Goal: Task Accomplishment & Management: Manage account settings

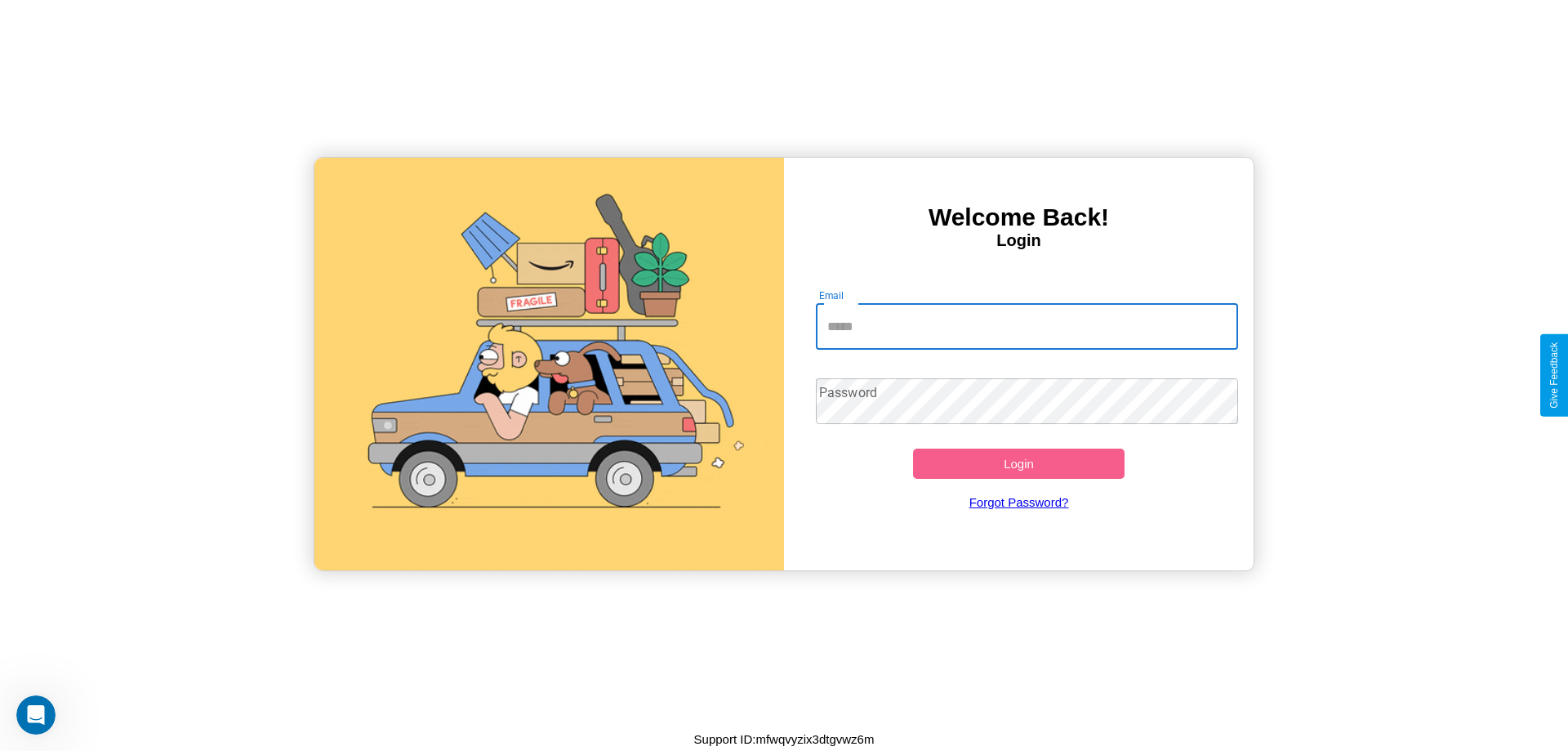
click at [1026, 326] on input "Email" at bounding box center [1027, 326] width 423 height 46
type input "**********"
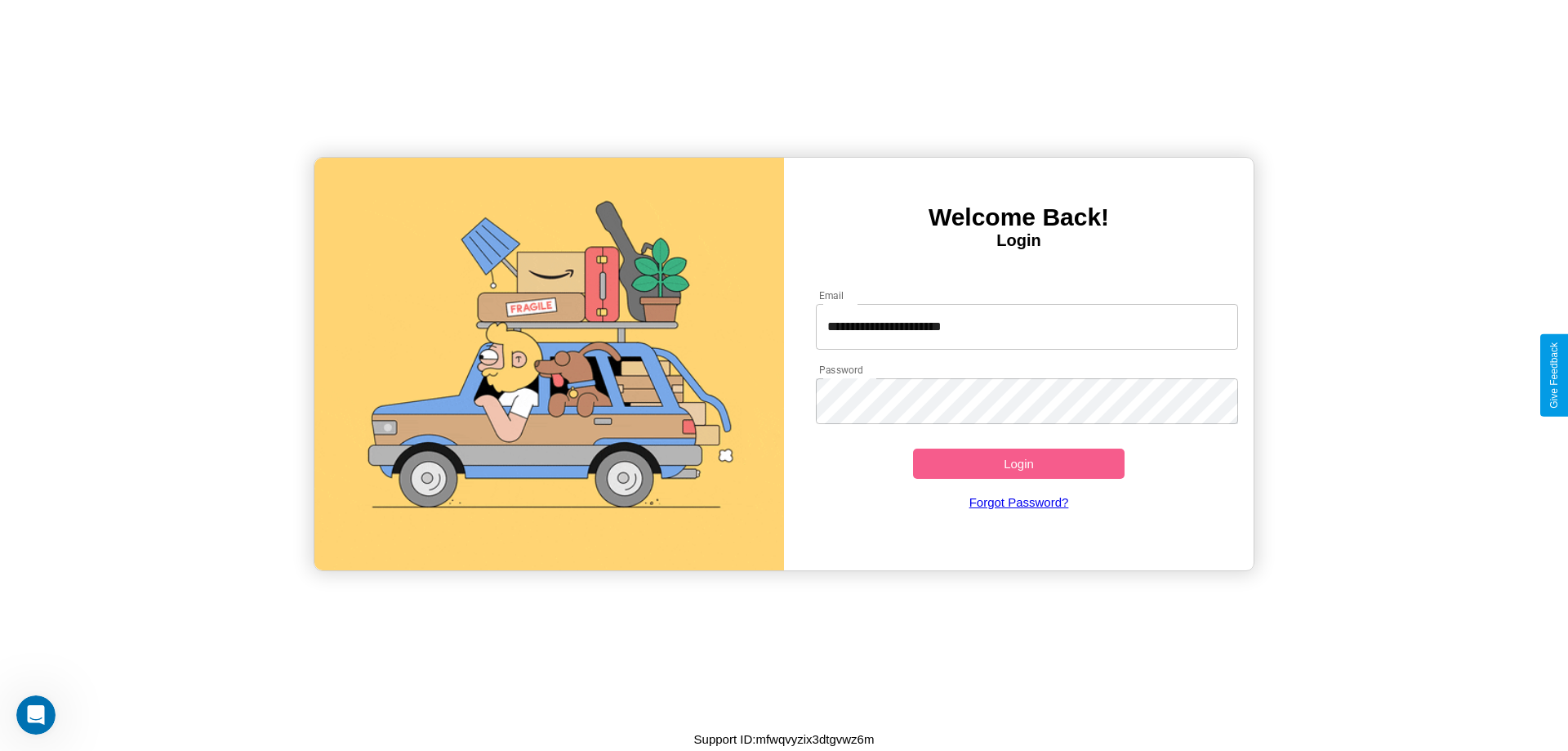
click at [1019, 463] on button "Login" at bounding box center [1019, 463] width 212 height 31
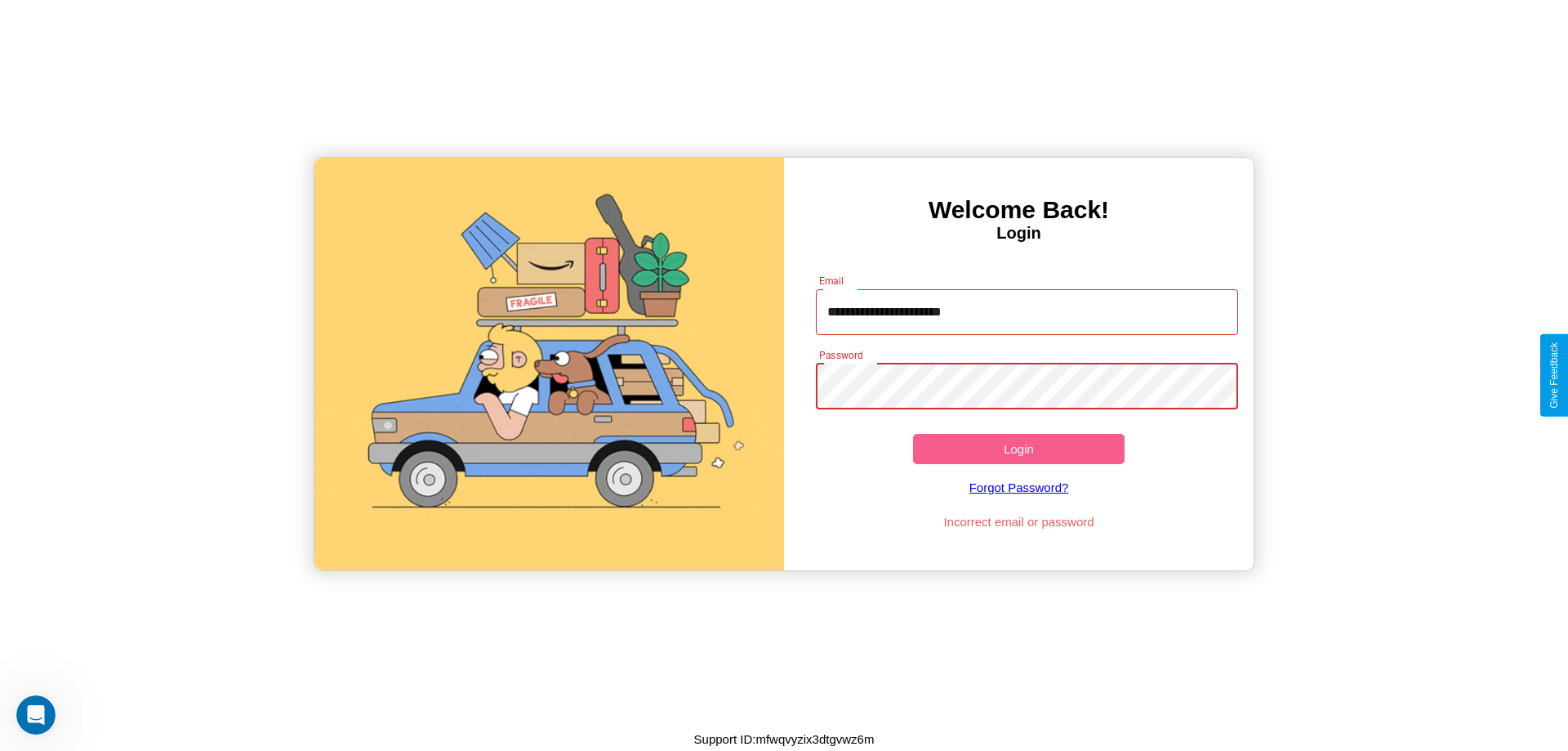
click at [1019, 448] on button "Login" at bounding box center [1019, 449] width 212 height 31
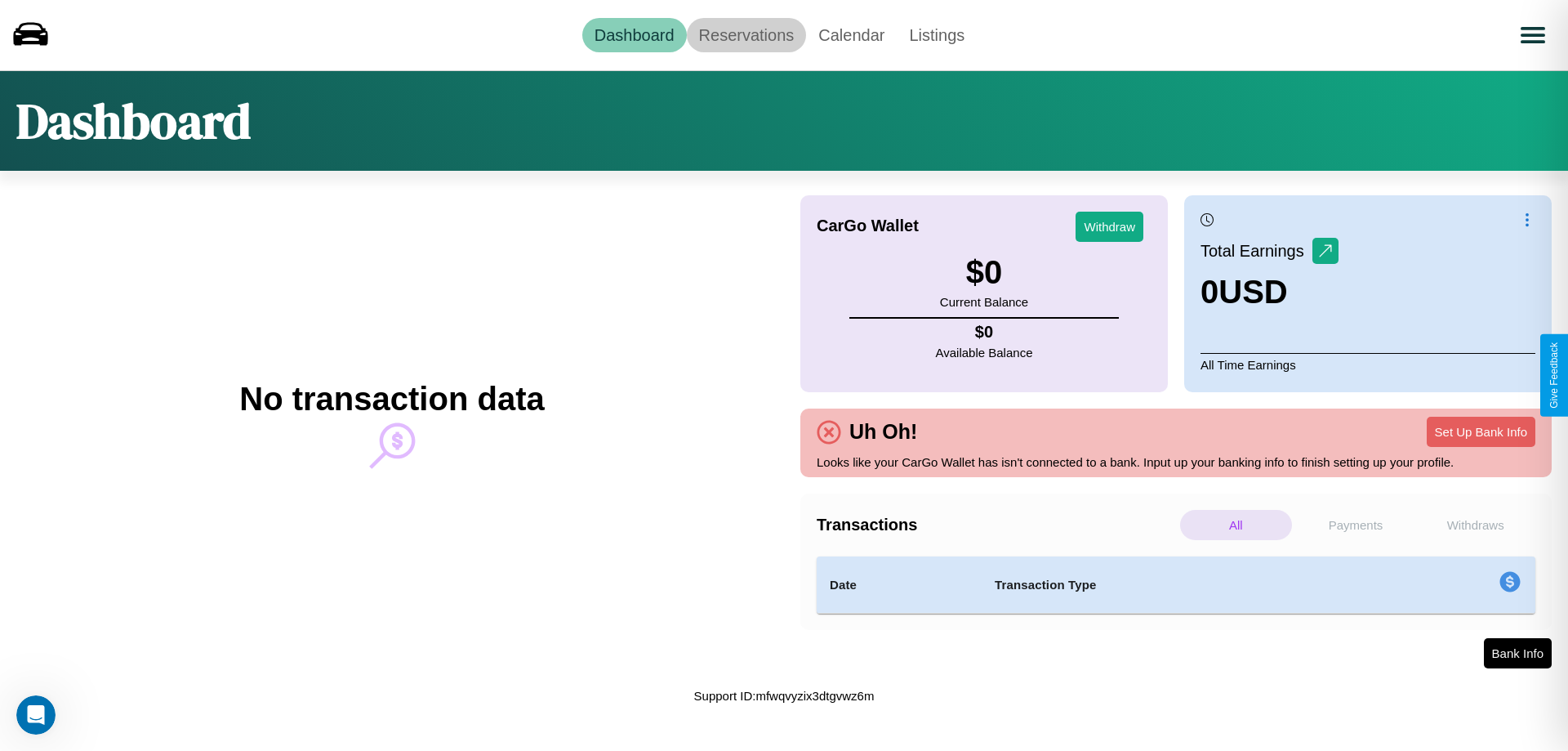
click at [745, 34] on link "Reservations" at bounding box center [746, 34] width 120 height 34
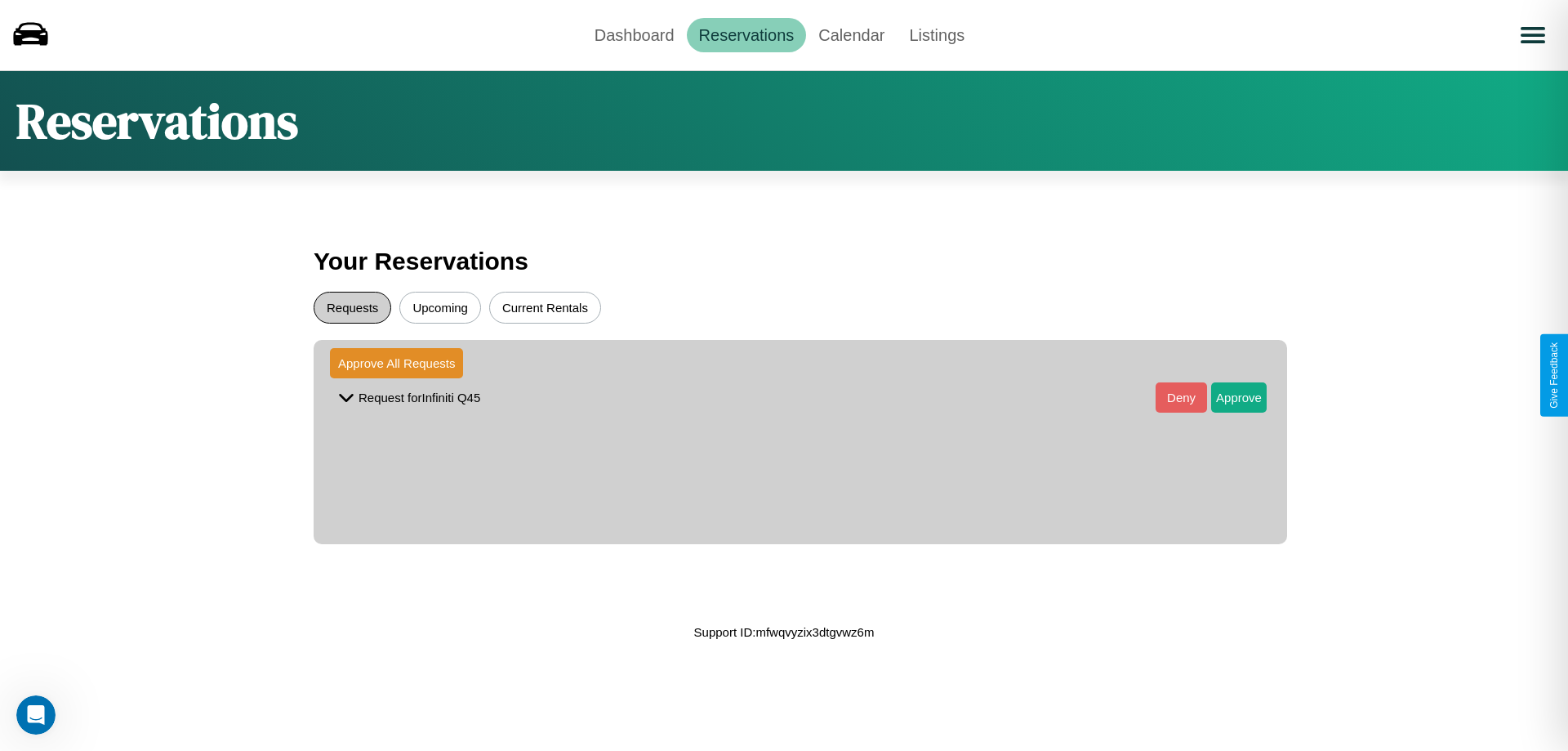
click at [352, 307] on button "Requests" at bounding box center [351, 308] width 77 height 32
click at [1227, 397] on button "Approve" at bounding box center [1239, 397] width 56 height 31
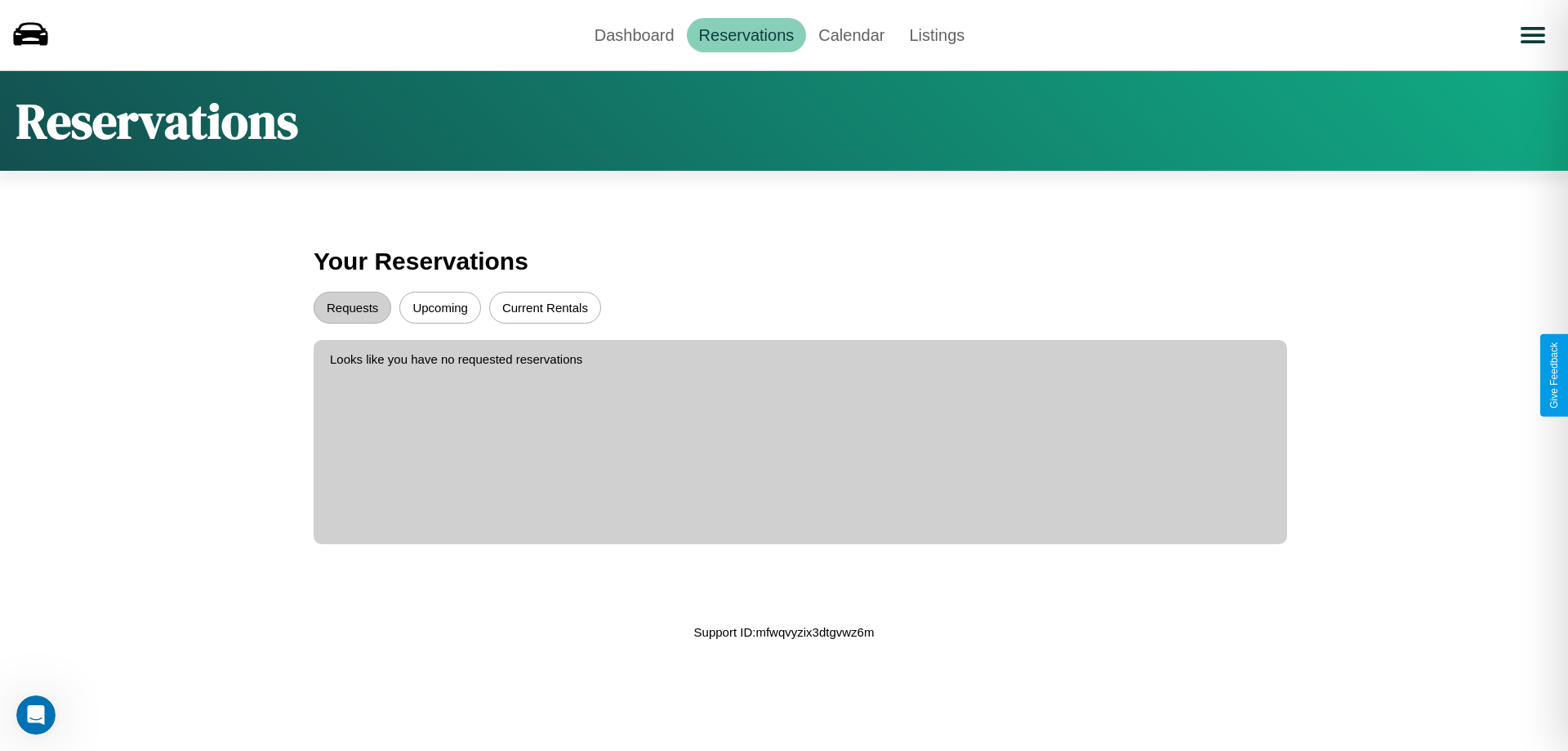
click at [441, 307] on button "Upcoming" at bounding box center [441, 308] width 82 height 32
click at [634, 34] on link "Dashboard" at bounding box center [634, 34] width 104 height 34
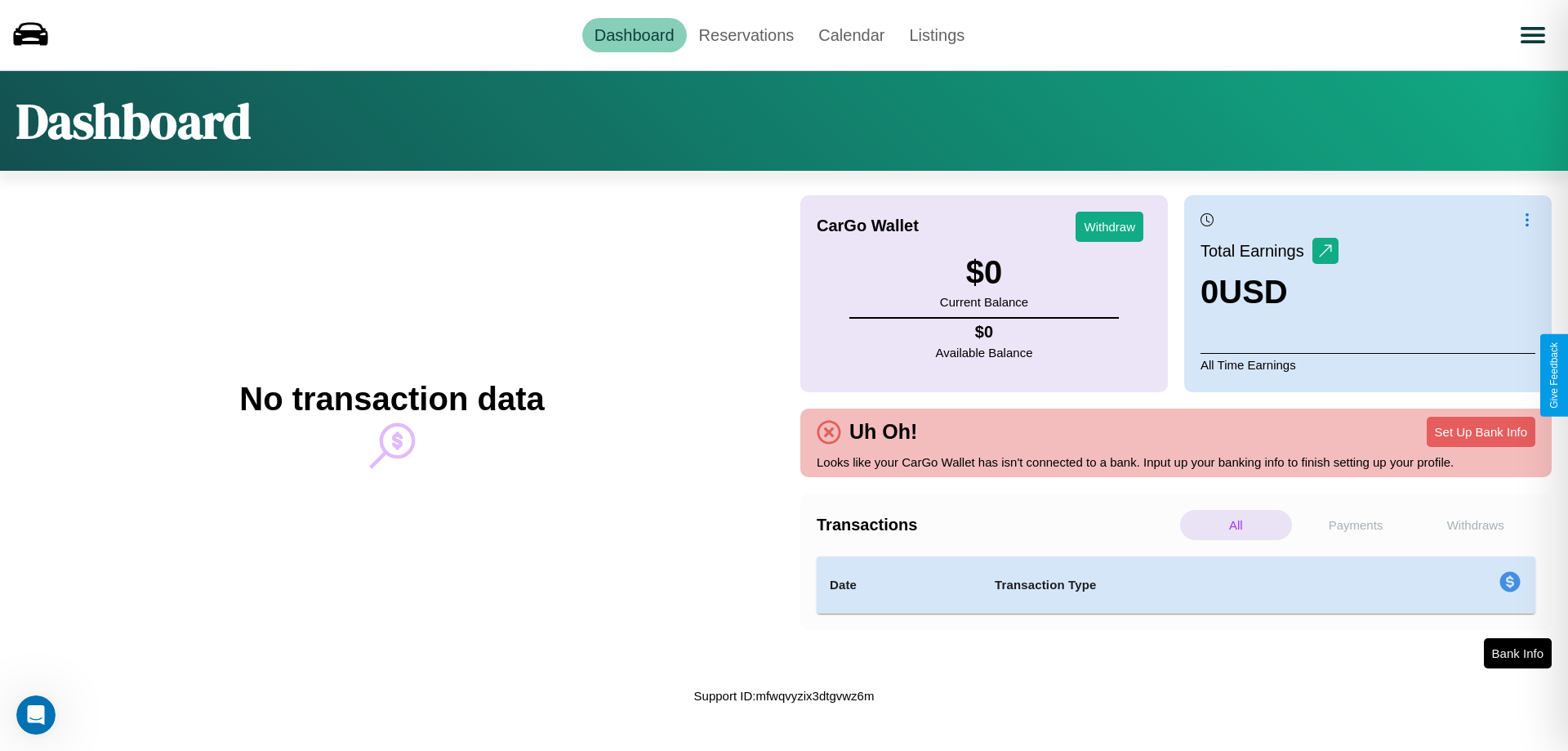
click at [1356, 524] on p "Payments" at bounding box center [1356, 524] width 112 height 31
click at [1475, 524] on p "Withdraws" at bounding box center [1475, 524] width 112 height 31
